Goal: Find contact information: Find contact information

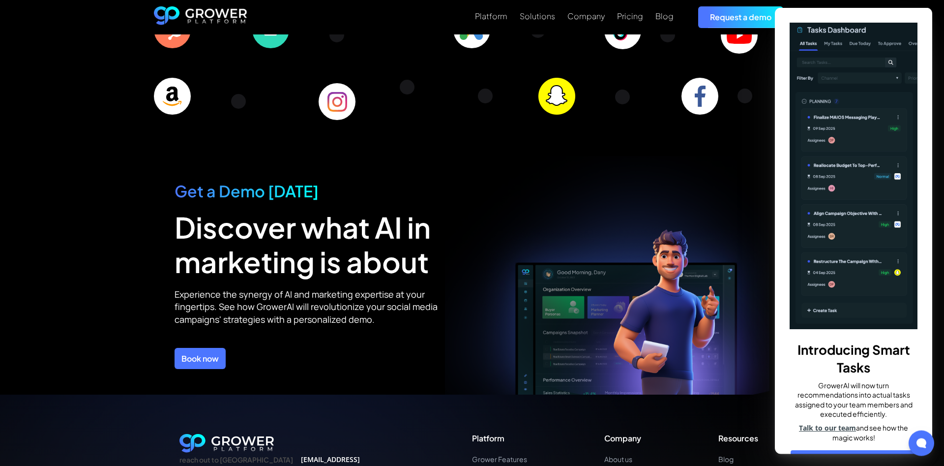
scroll to position [3445, 0]
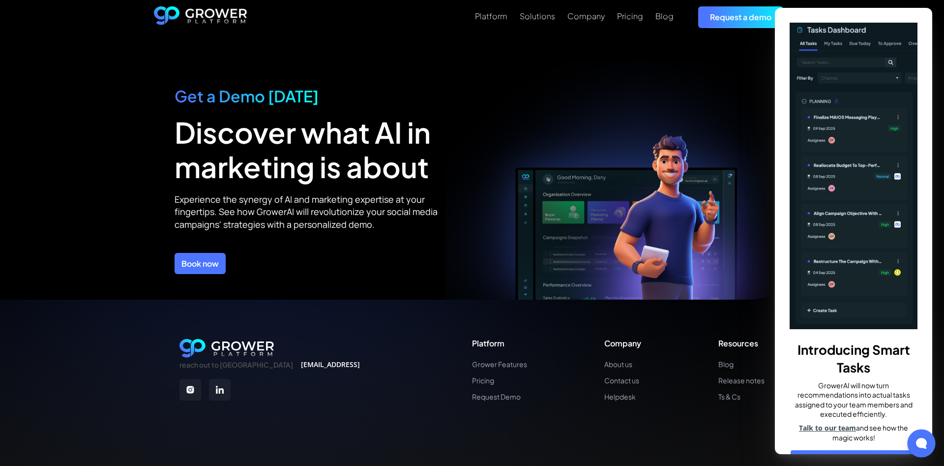
click at [924, 440] on icon at bounding box center [921, 443] width 11 height 11
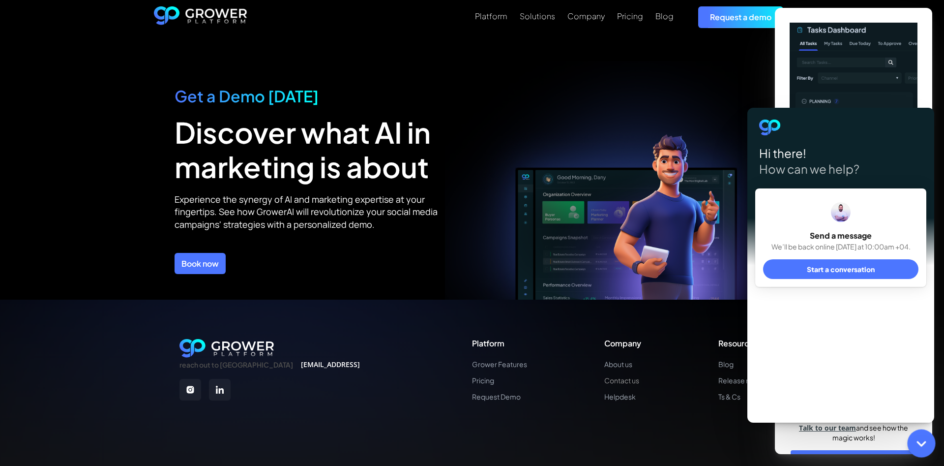
click at [614, 376] on link "Contact us" at bounding box center [623, 380] width 37 height 8
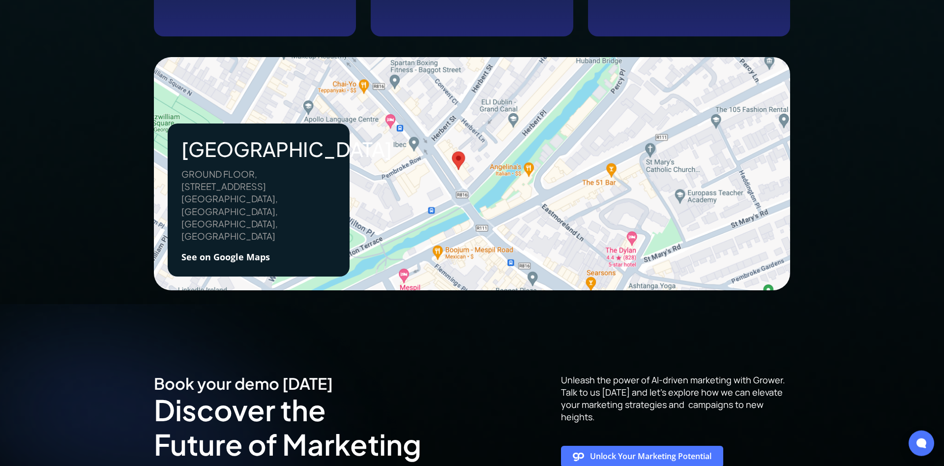
scroll to position [702, 0]
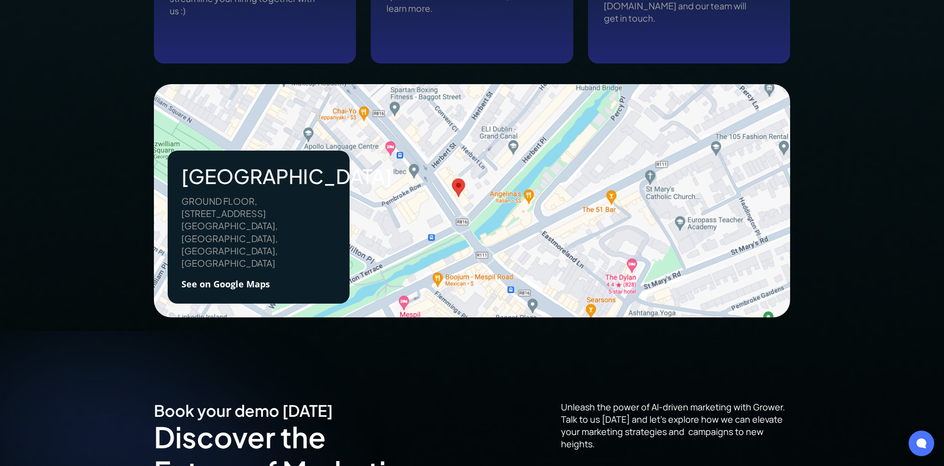
click at [938, 289] on div "Get in touch, let us know how we can help Contact sales We’d love to see how we…" at bounding box center [472, 81] width 944 height 500
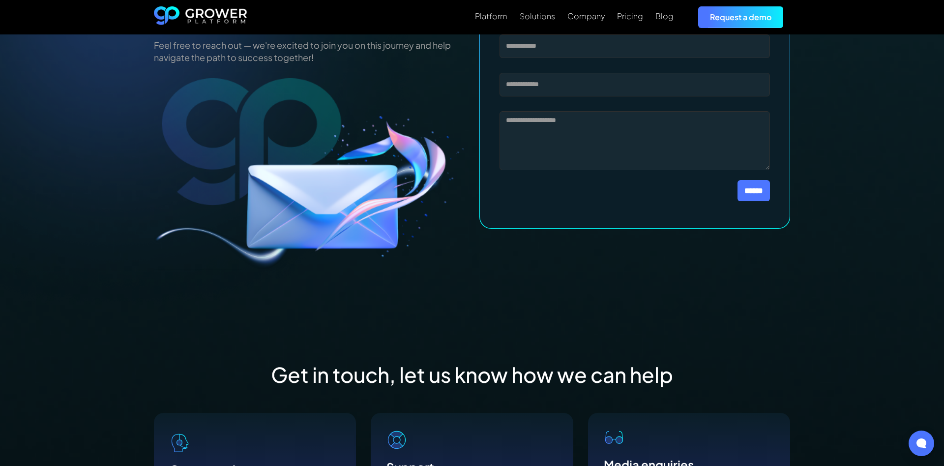
scroll to position [0, 0]
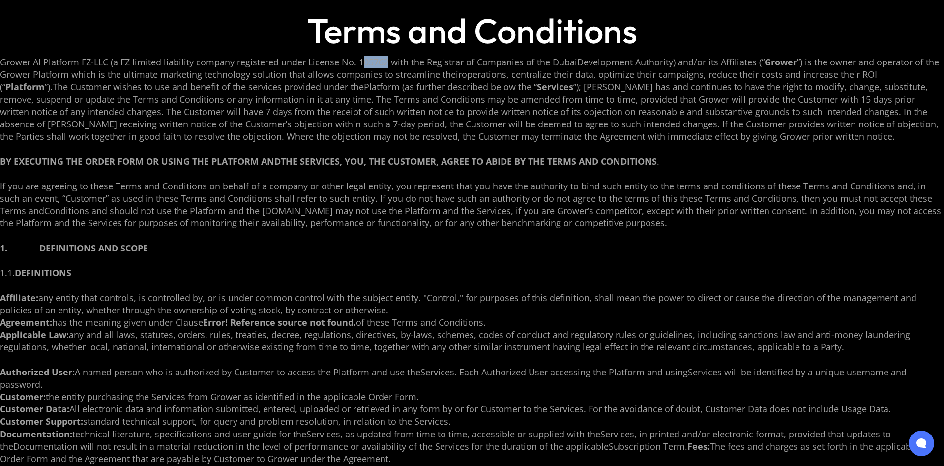
drag, startPoint x: 361, startPoint y: 63, endPoint x: 386, endPoint y: 65, distance: 25.1
drag, startPoint x: 358, startPoint y: 62, endPoint x: 385, endPoint y: 62, distance: 27.5
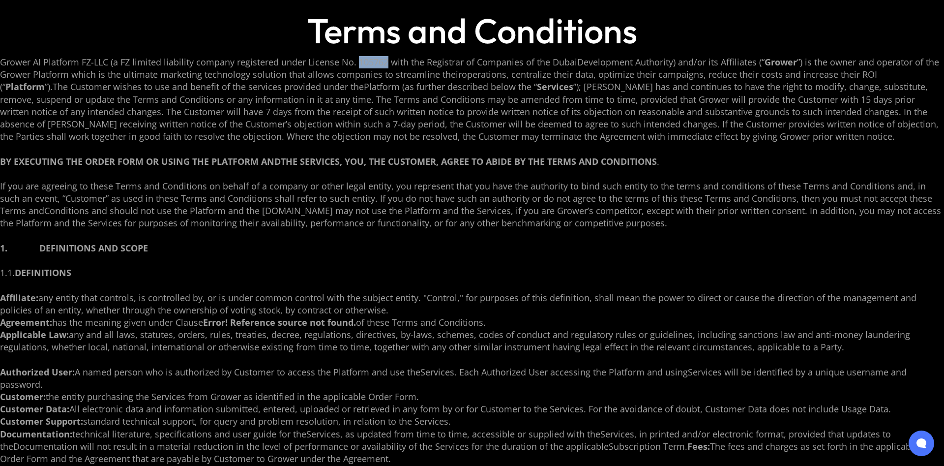
copy p "105762"
drag, startPoint x: 359, startPoint y: 61, endPoint x: 387, endPoint y: 61, distance: 28.5
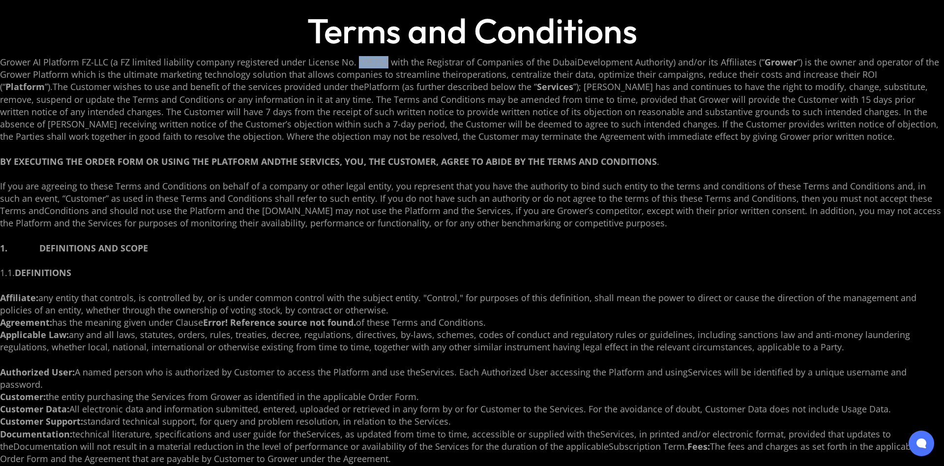
copy p "105762"
drag, startPoint x: 0, startPoint y: 61, endPoint x: 107, endPoint y: 61, distance: 106.3
copy p "Grower AI Platform FZ-LLC"
